Goal: Download file/media

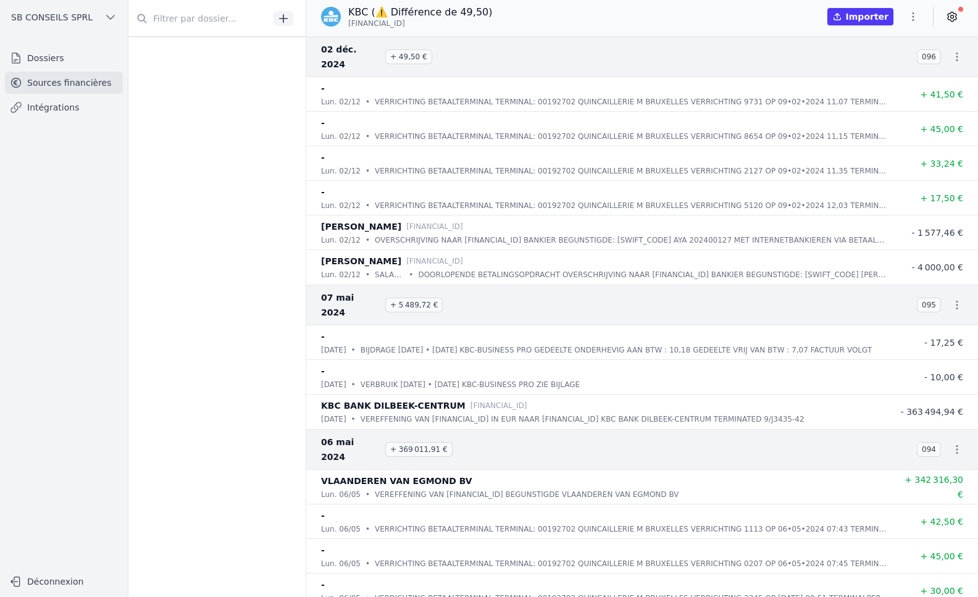
scroll to position [2285, 0]
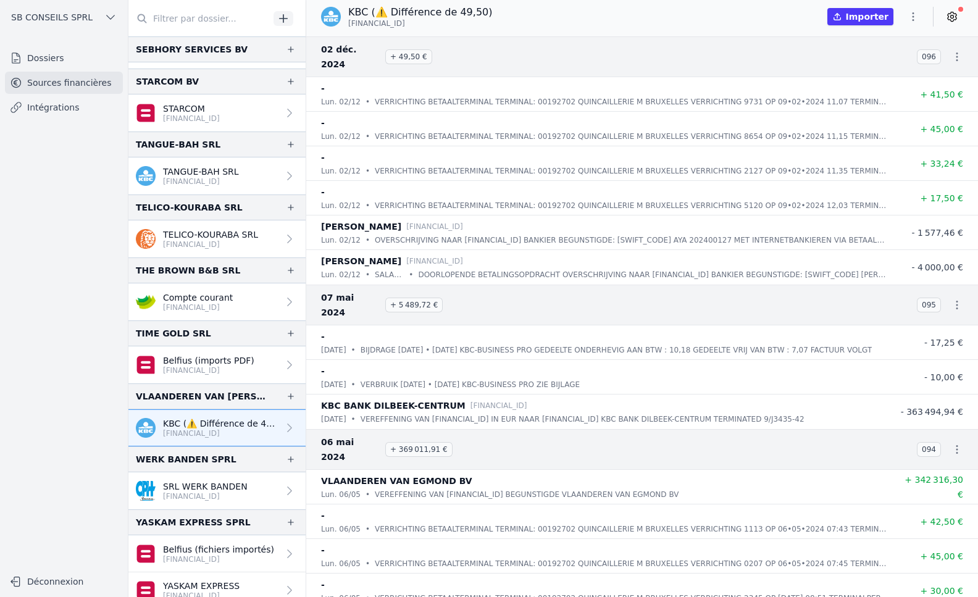
click at [283, 427] on icon at bounding box center [289, 428] width 12 height 12
click at [916, 17] on icon "button" at bounding box center [913, 16] width 12 height 12
click at [879, 65] on button "Exporter" at bounding box center [883, 65] width 89 height 23
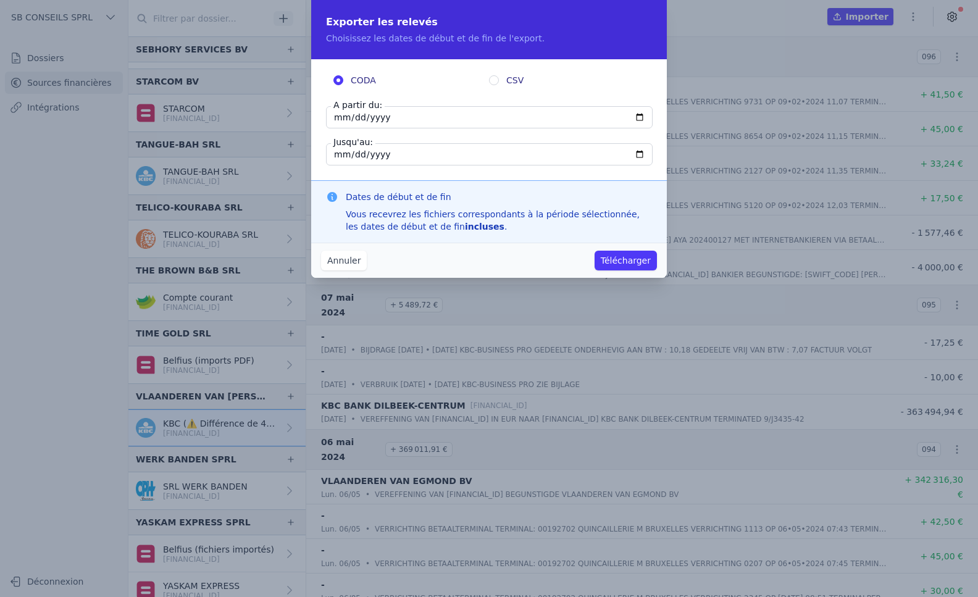
click at [640, 117] on input "[DATE]" at bounding box center [489, 117] width 327 height 22
type input "[DATE]"
click at [469, 154] on input "[DATE]" at bounding box center [489, 154] width 327 height 22
click at [636, 152] on input "[DATE]" at bounding box center [489, 154] width 327 height 22
type input "[DATE]"
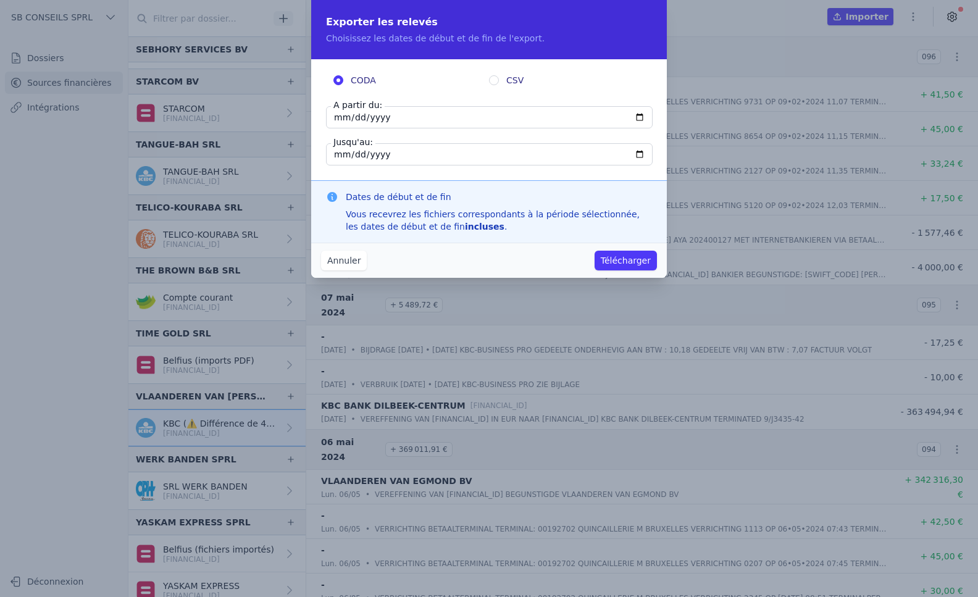
click at [652, 261] on button "Télécharger" at bounding box center [626, 261] width 62 height 20
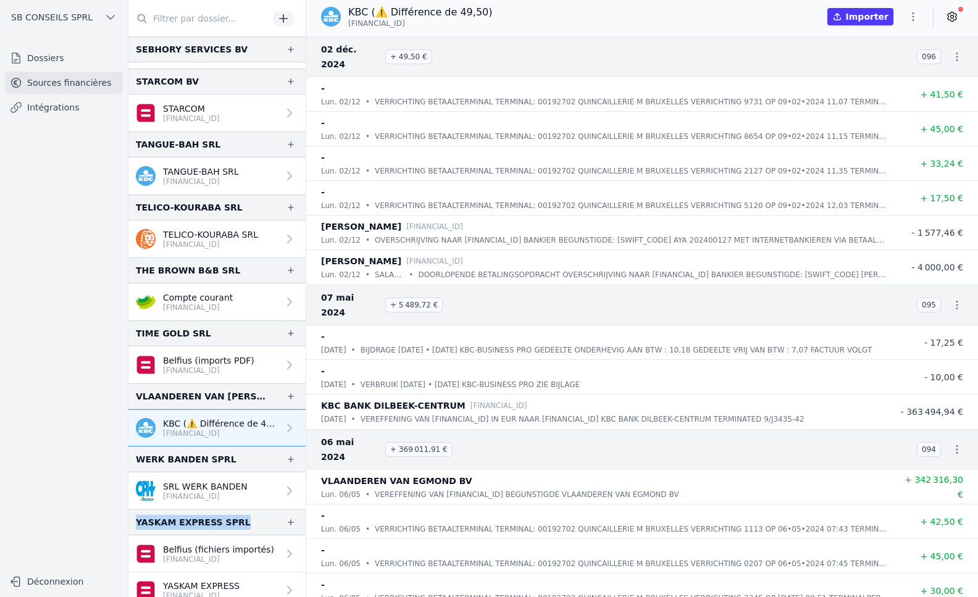
drag, startPoint x: 300, startPoint y: 511, endPoint x: 304, endPoint y: 487, distance: 24.4
click at [304, 487] on nav "And 29 items before SB CONSEILS SPRL SB CONSEILS SRL [FINANCIAL_ID] SEBHORY SER…" at bounding box center [216, 316] width 177 height 561
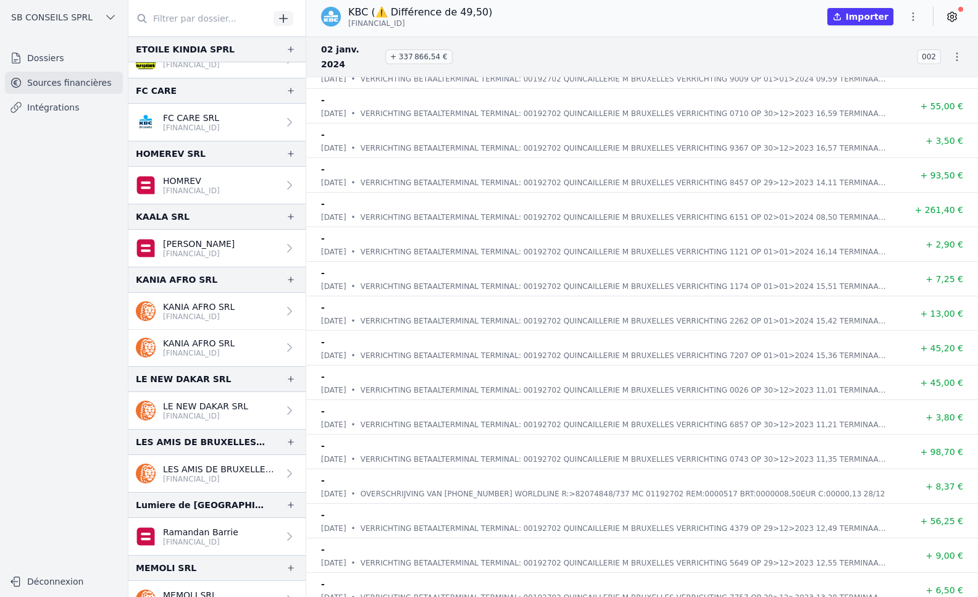
scroll to position [107421, 0]
